Goal: Task Accomplishment & Management: Use online tool/utility

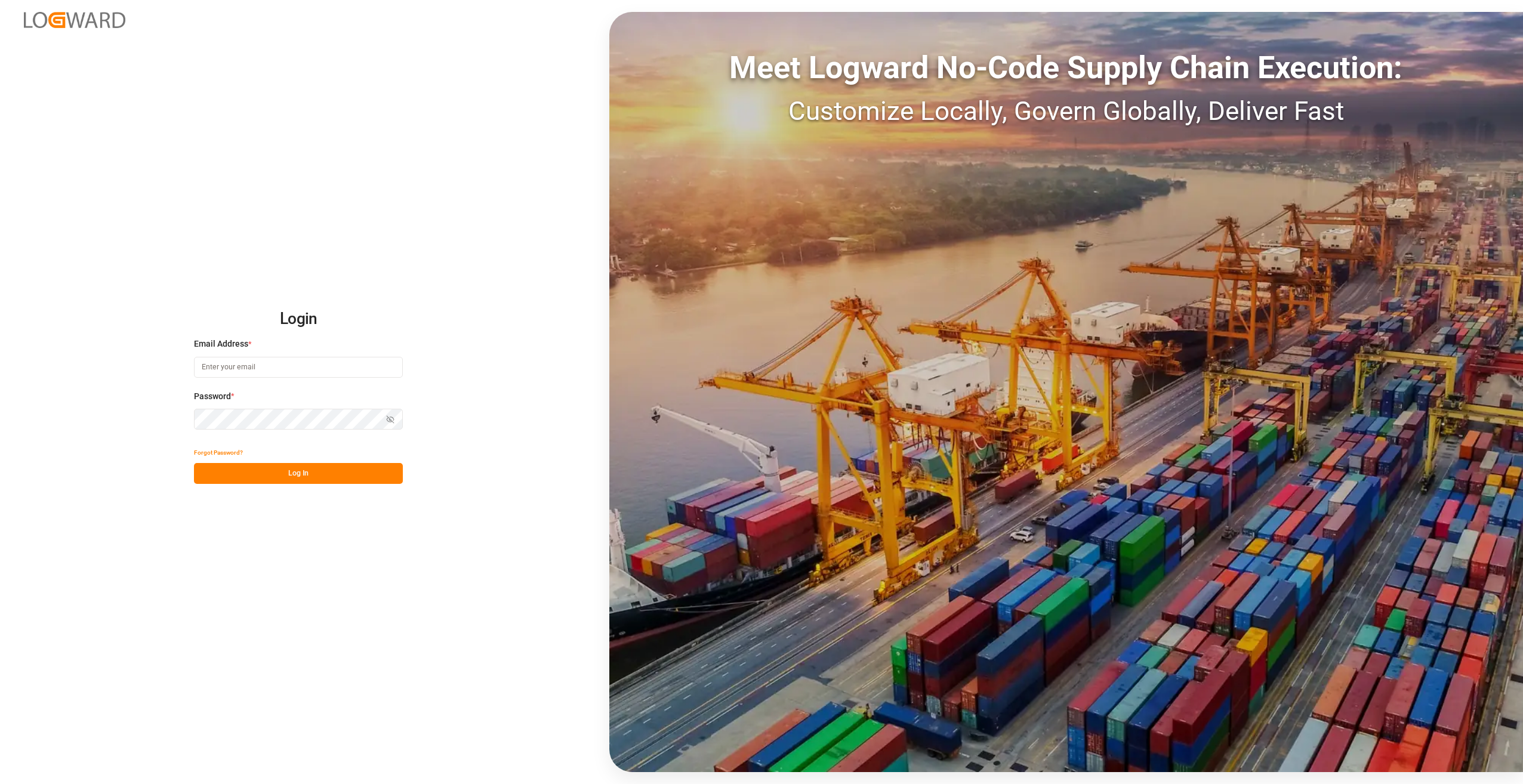
click at [243, 370] on input at bounding box center [298, 367] width 209 height 21
type input "[PERSON_NAME][EMAIL_ADDRESS][DOMAIN_NAME]"
click at [318, 470] on button "Log In" at bounding box center [298, 473] width 209 height 21
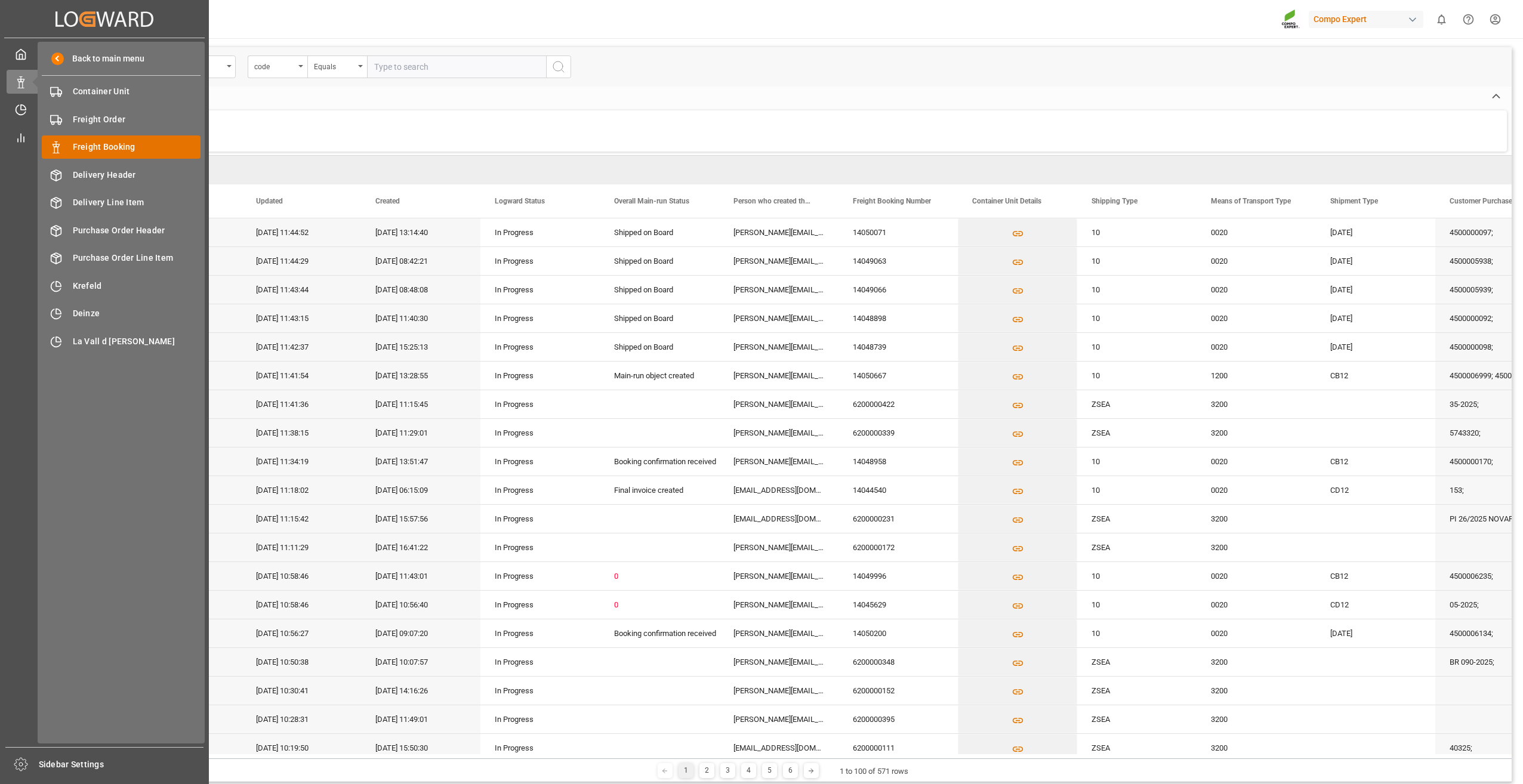
click at [92, 145] on span "Freight Booking" at bounding box center [137, 147] width 128 height 12
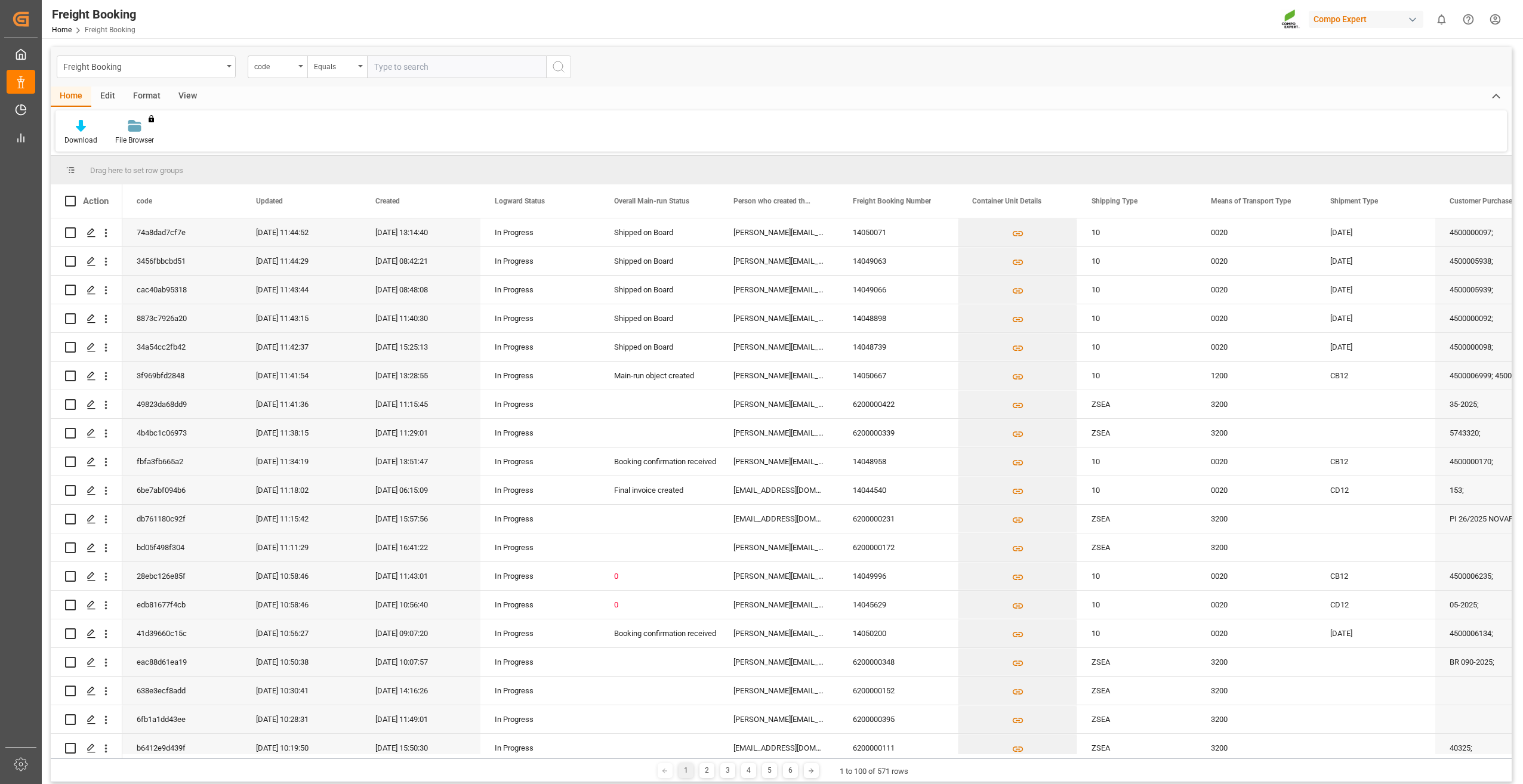
click at [186, 93] on div "View" at bounding box center [187, 96] width 37 height 20
click at [139, 122] on icon at bounding box center [139, 122] width 6 height 5
click at [137, 168] on div "Overview Countries" at bounding box center [167, 168] width 105 height 12
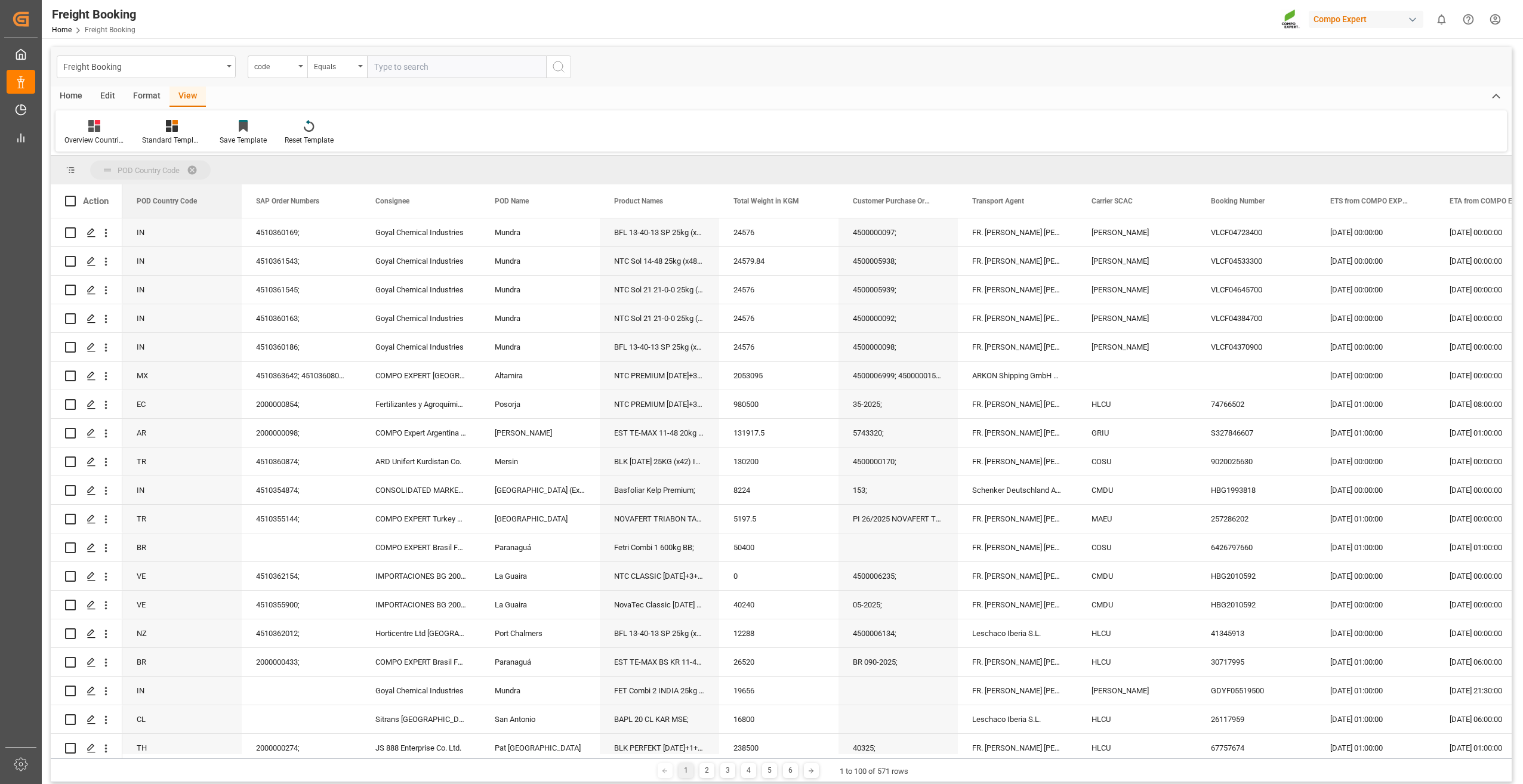
drag, startPoint x: 148, startPoint y: 200, endPoint x: 166, endPoint y: 165, distance: 39.4
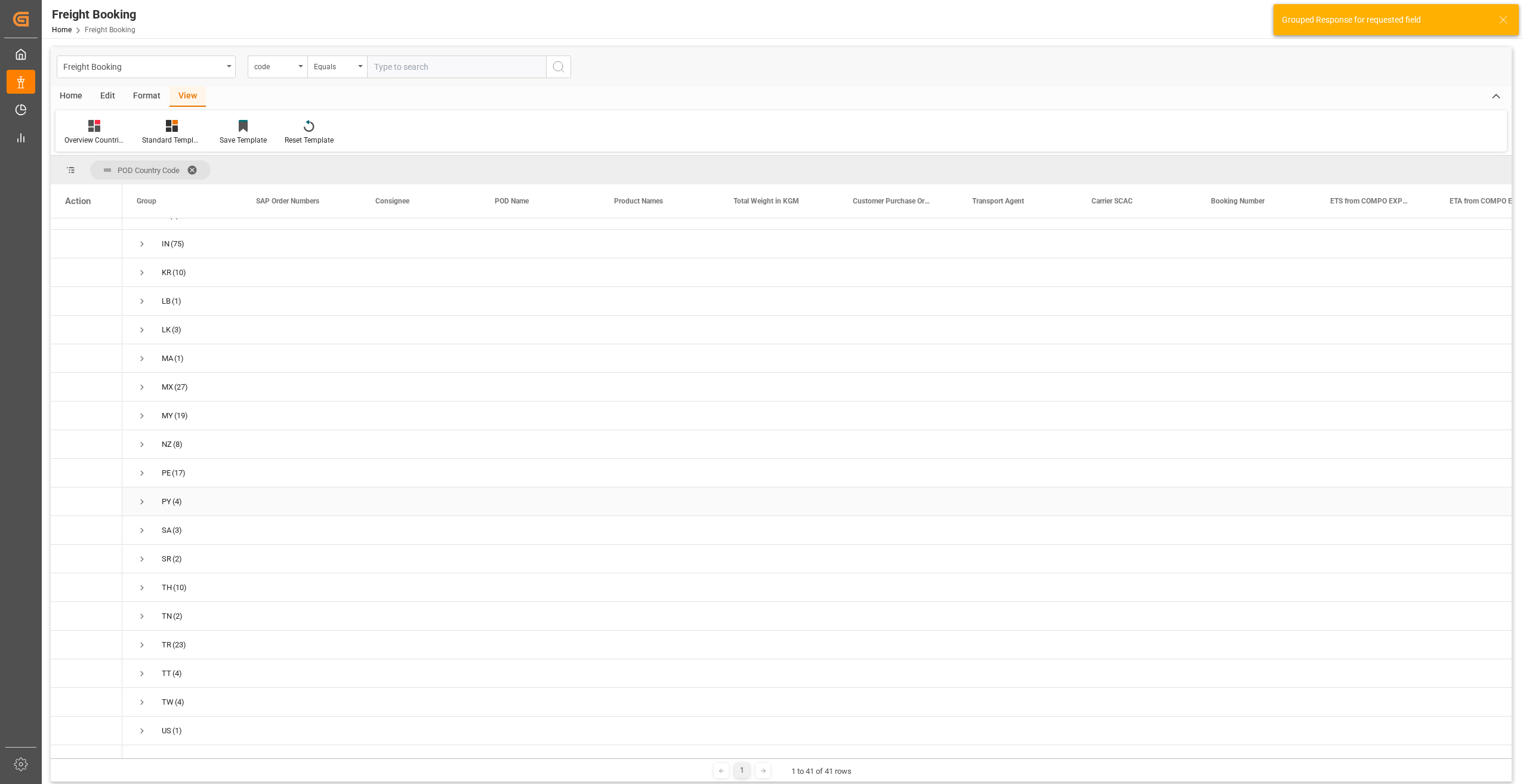
scroll to position [643, 0]
click at [166, 531] on div "TR" at bounding box center [166, 539] width 10 height 28
click at [142, 534] on span "Press SPACE to select this row." at bounding box center [141, 539] width 10 height 10
